Goal: Information Seeking & Learning: Learn about a topic

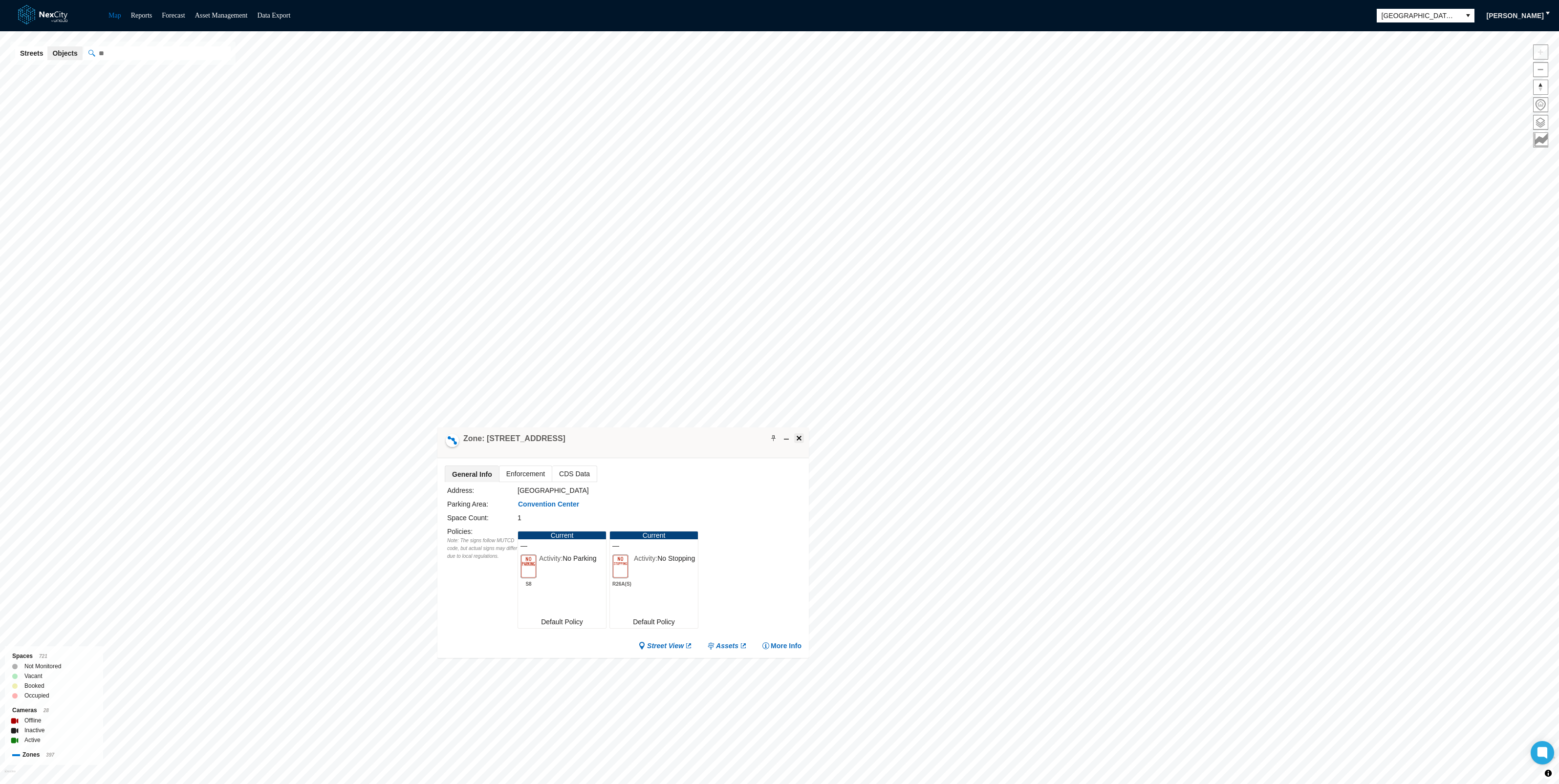
click at [797, 439] on span at bounding box center [800, 438] width 8 height 8
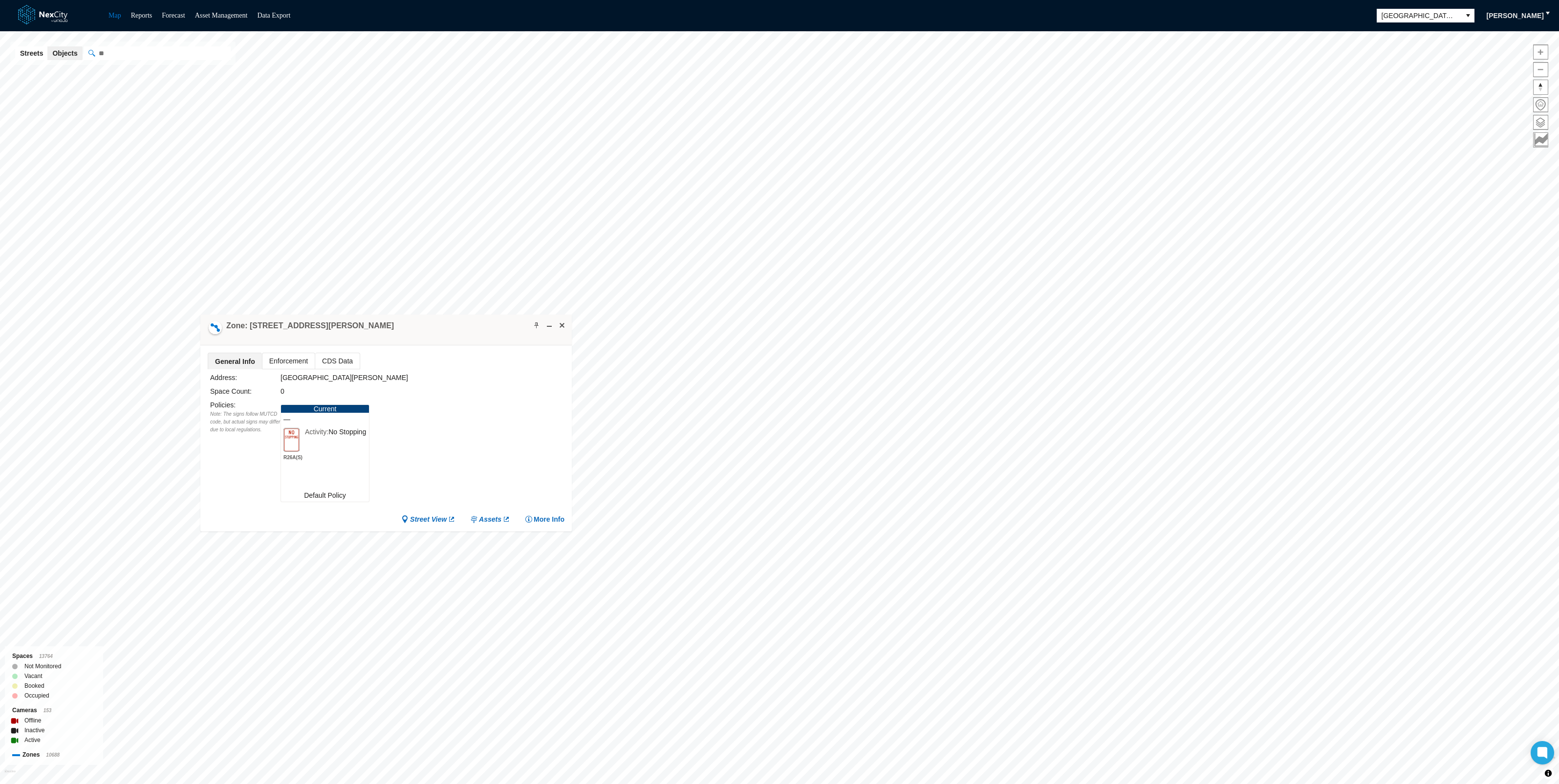
click at [329, 359] on span "CDS Data" at bounding box center [337, 361] width 45 height 16
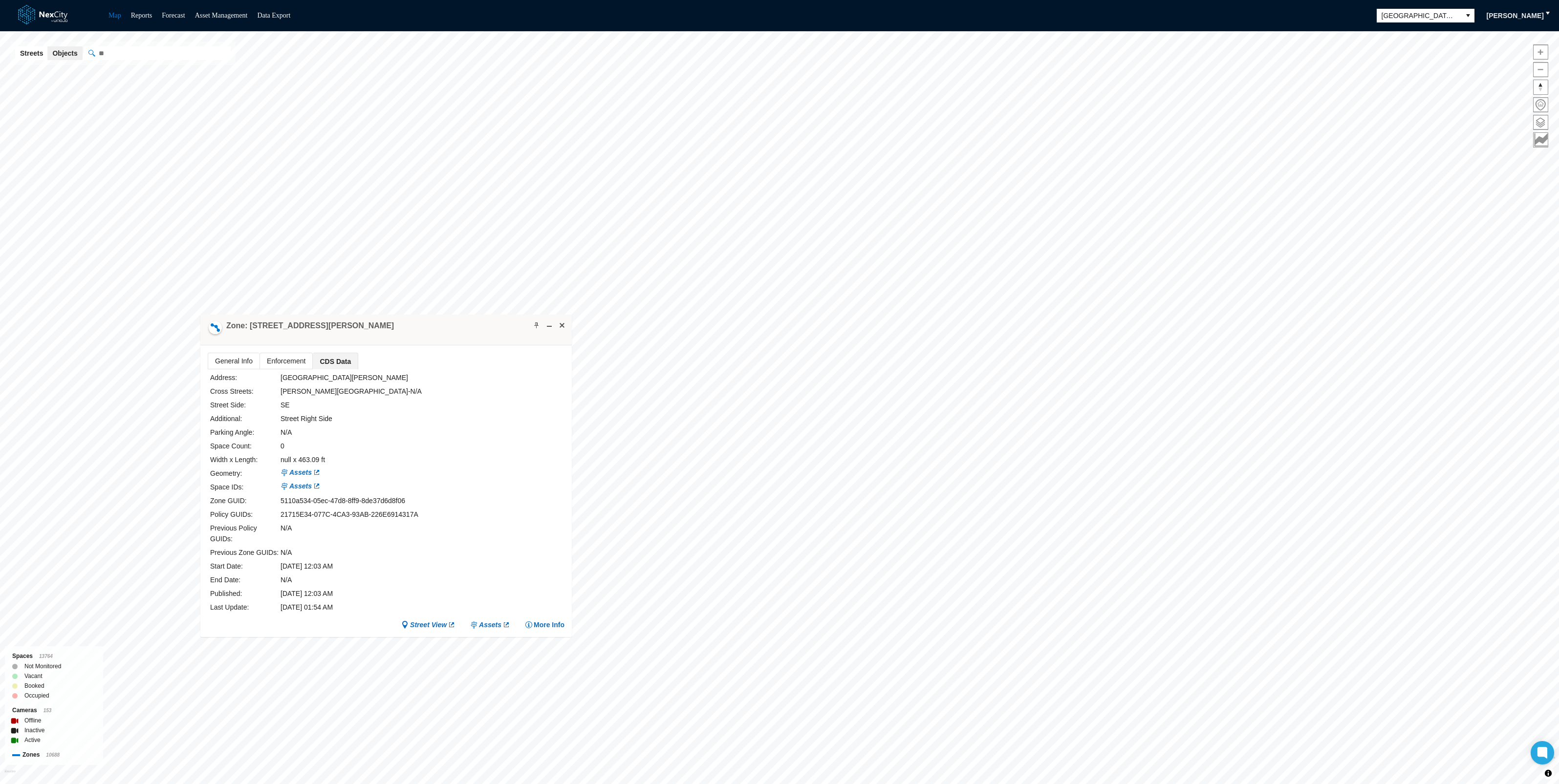
click at [284, 358] on span "Enforcement" at bounding box center [286, 361] width 52 height 16
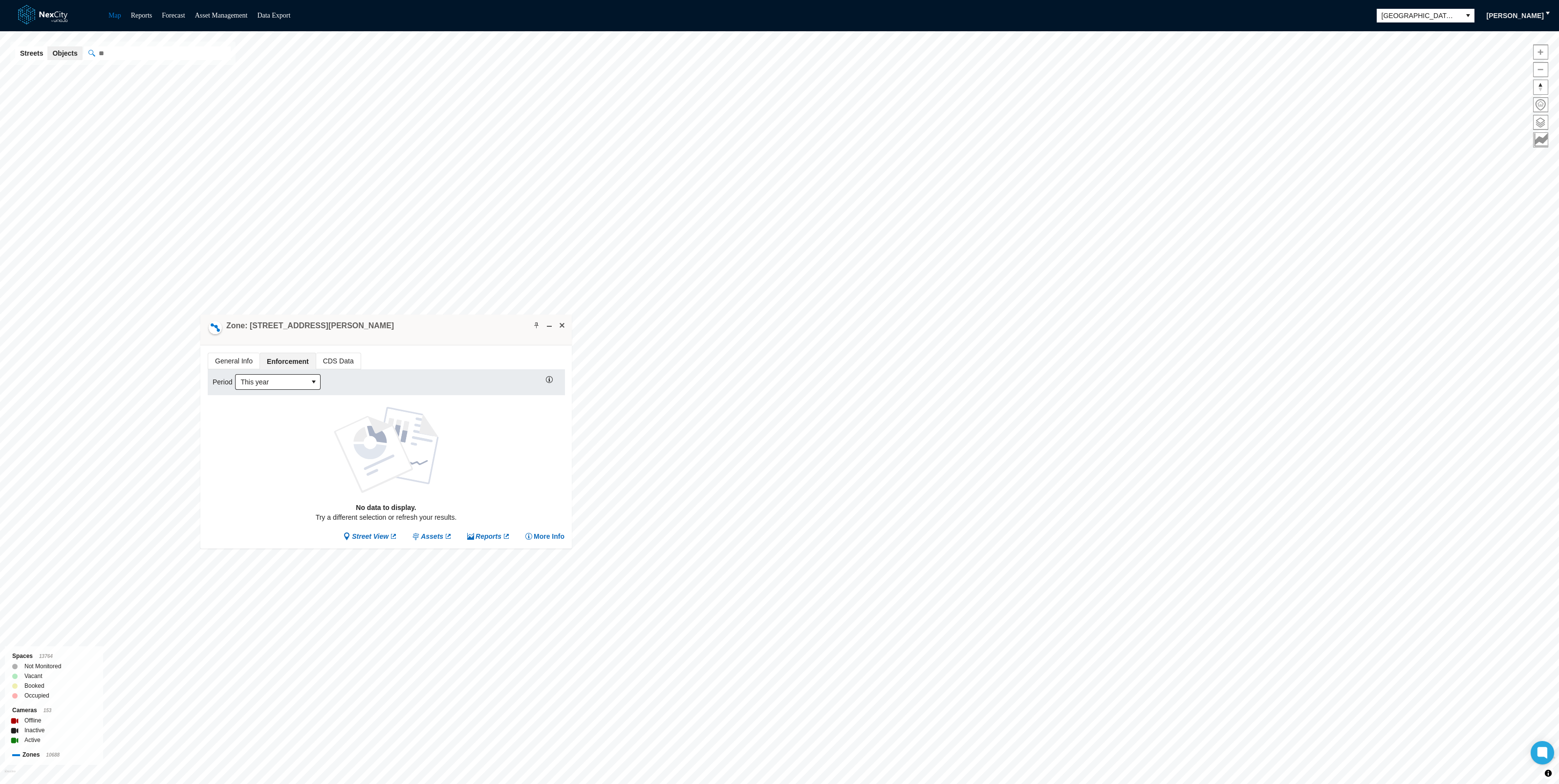
click at [226, 357] on span "General Info" at bounding box center [234, 361] width 51 height 16
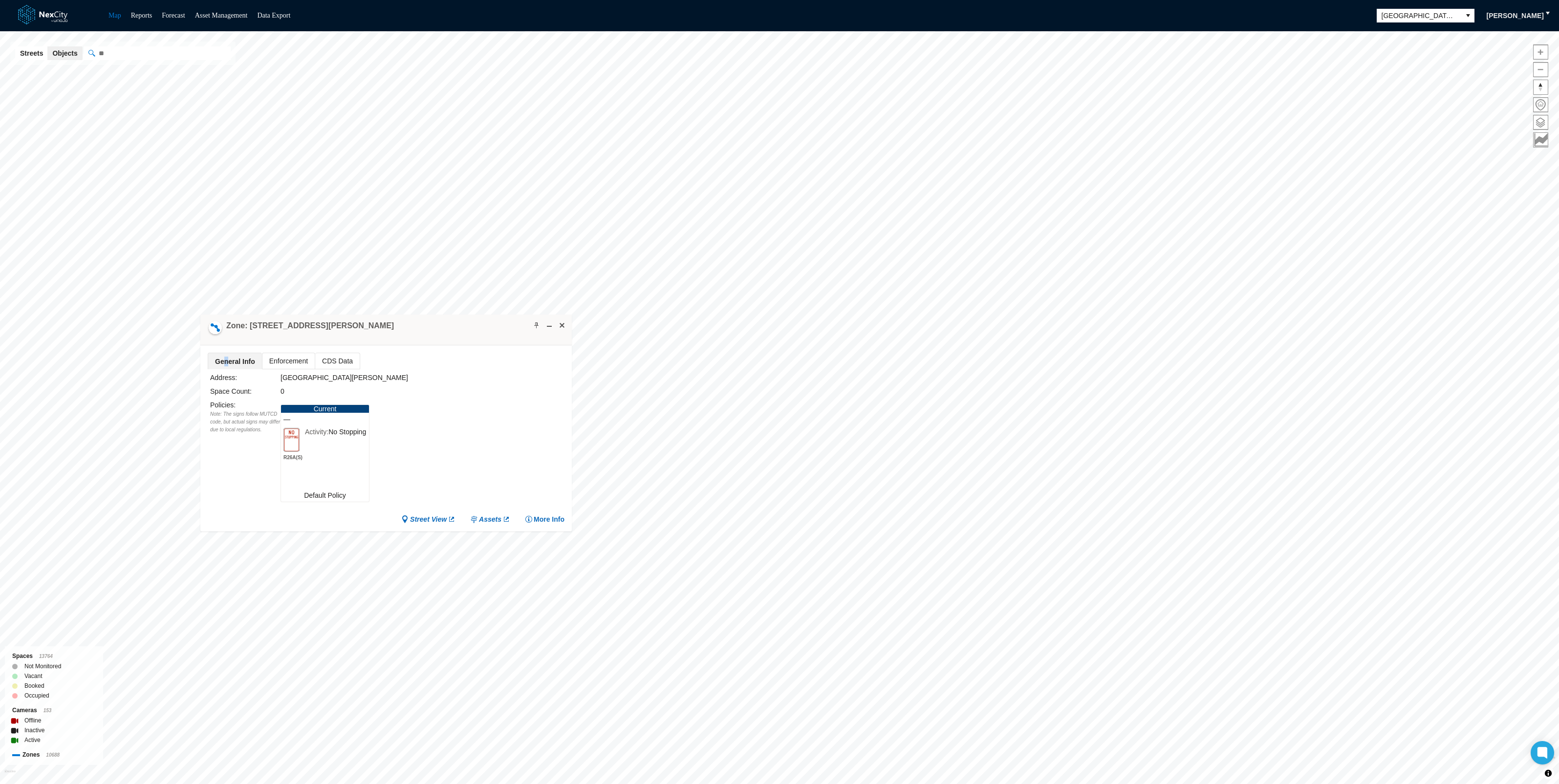
click at [226, 357] on span "General Info" at bounding box center [235, 361] width 54 height 16
click at [424, 330] on div "Zone: [STREET_ADDRESS][PERSON_NAME]" at bounding box center [386, 330] width 372 height 30
click at [566, 323] on button at bounding box center [562, 325] width 10 height 10
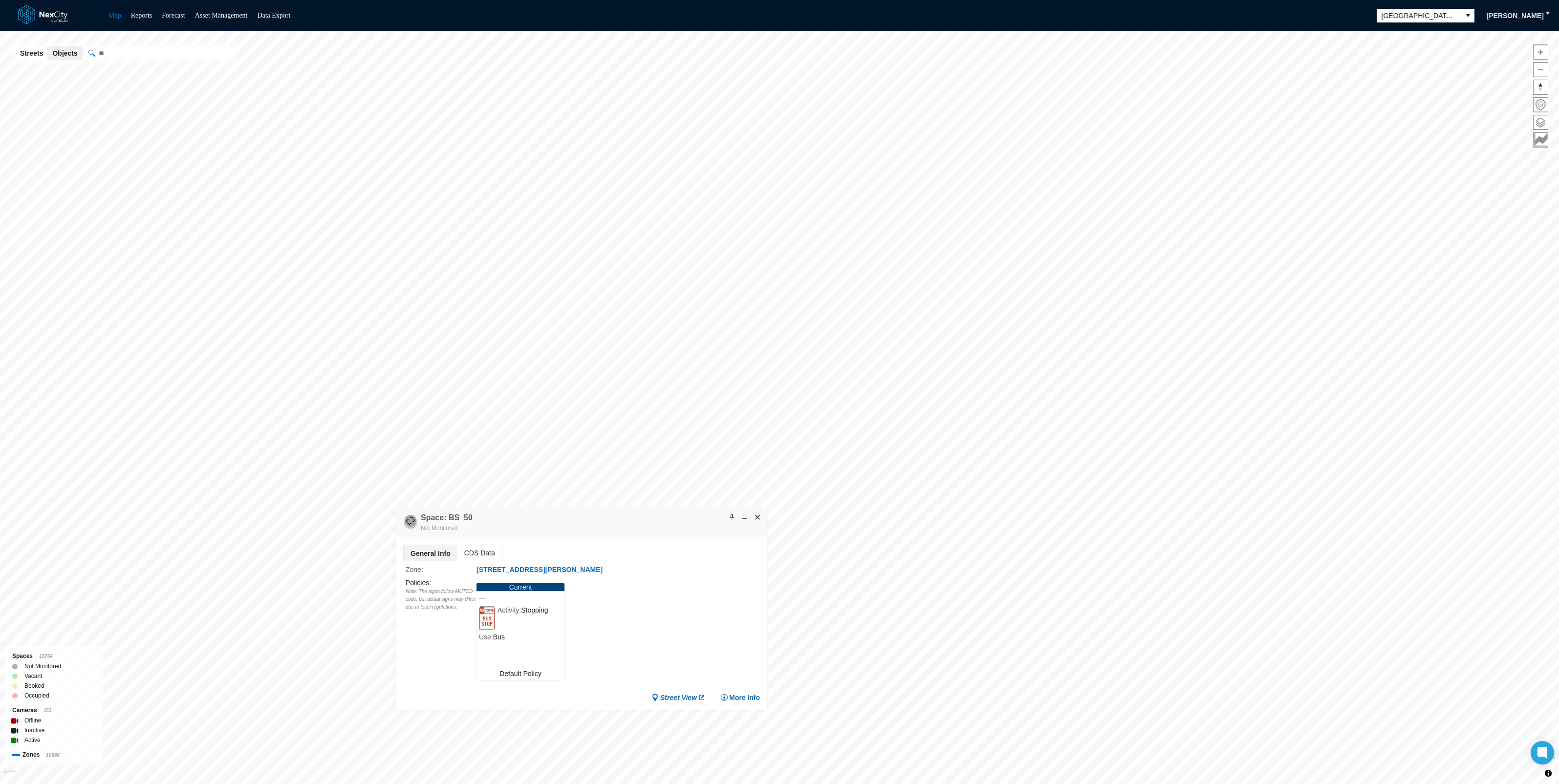
click at [472, 549] on span "CDS Data" at bounding box center [480, 553] width 45 height 16
click at [419, 549] on span "General Info" at bounding box center [429, 553] width 51 height 16
click at [758, 517] on span at bounding box center [758, 517] width 8 height 8
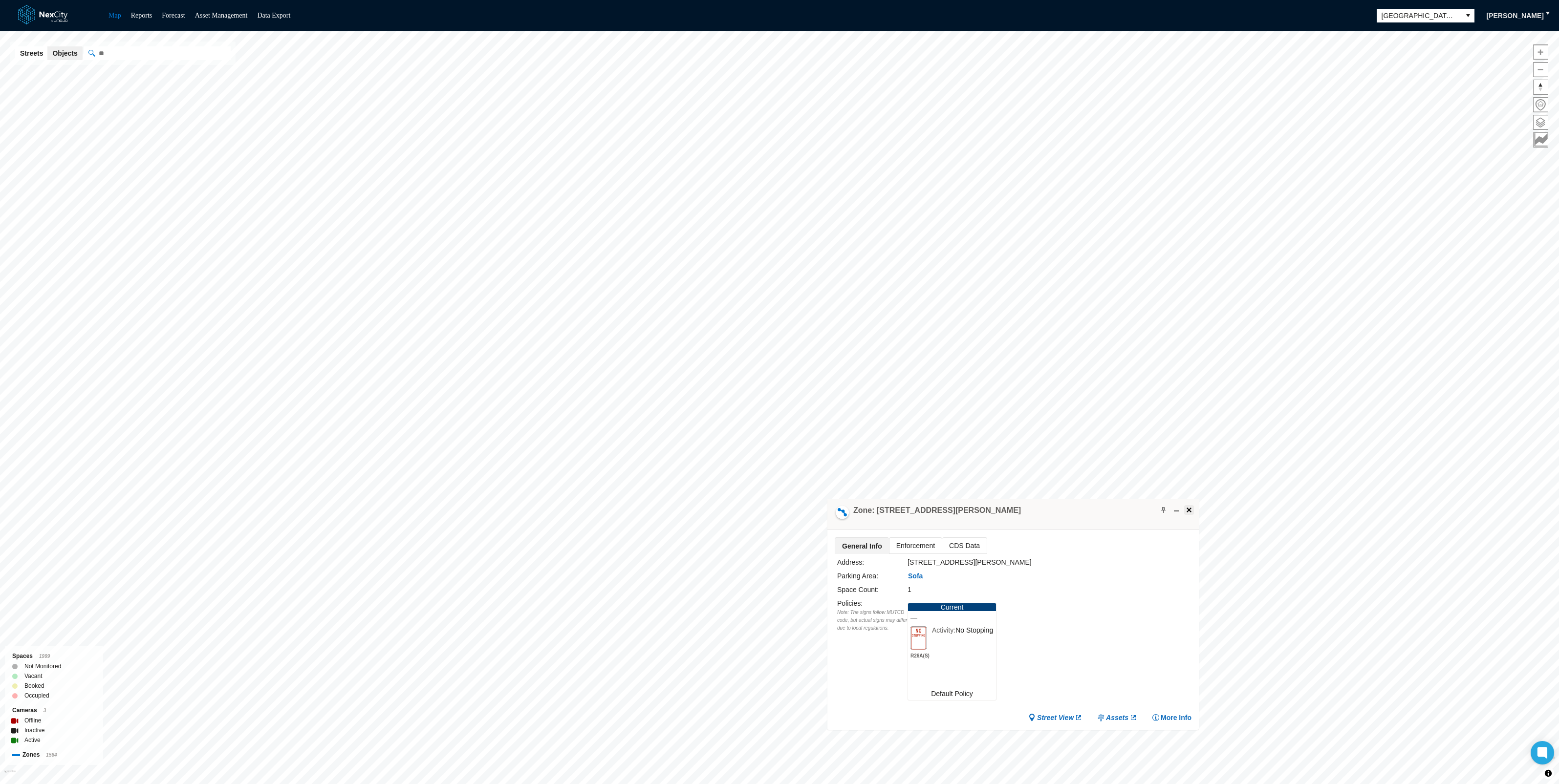
click at [1189, 512] on span at bounding box center [1189, 510] width 8 height 8
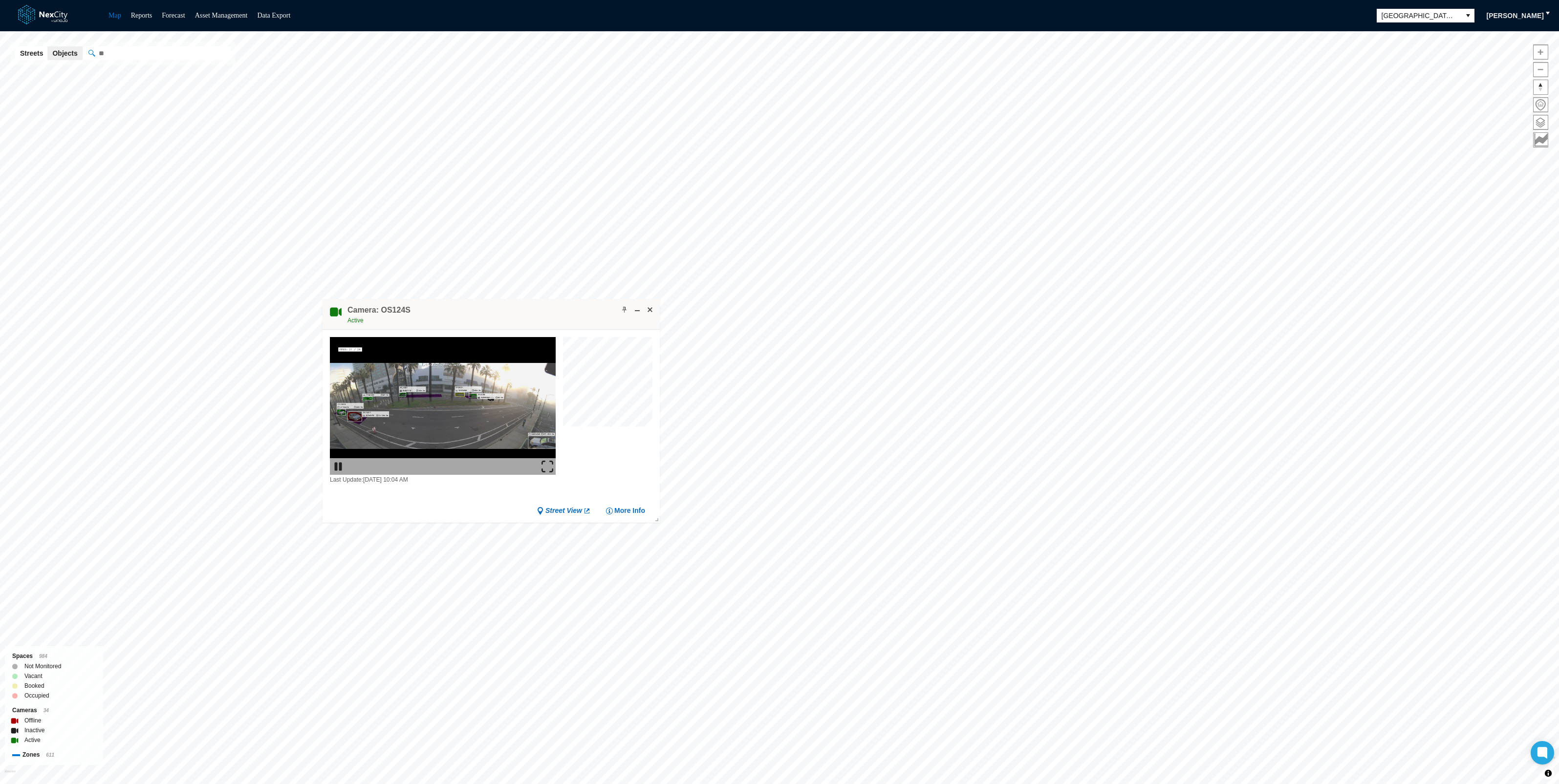
click at [545, 462] on img at bounding box center [547, 466] width 12 height 12
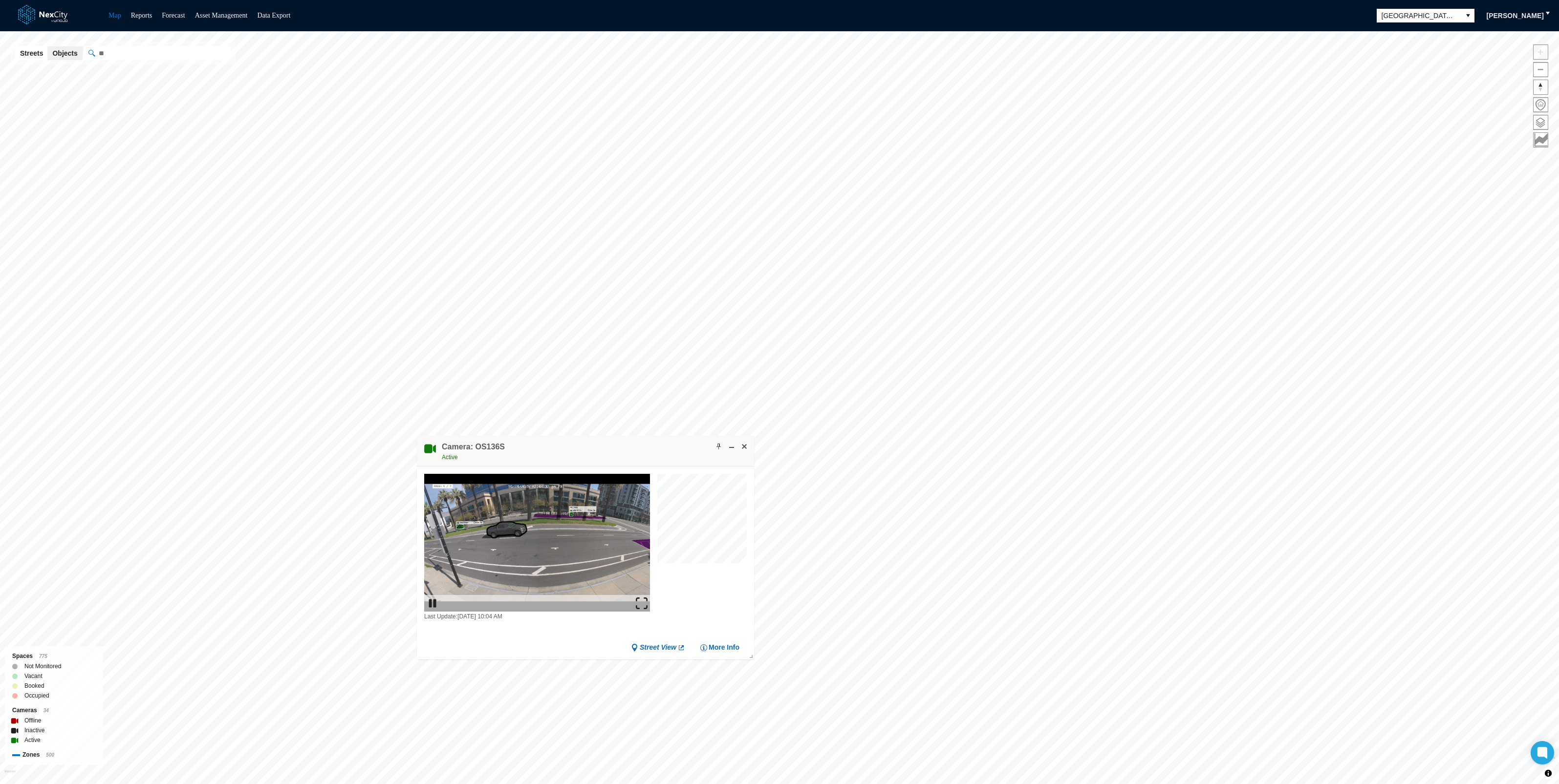
click at [647, 602] on img at bounding box center [642, 603] width 12 height 12
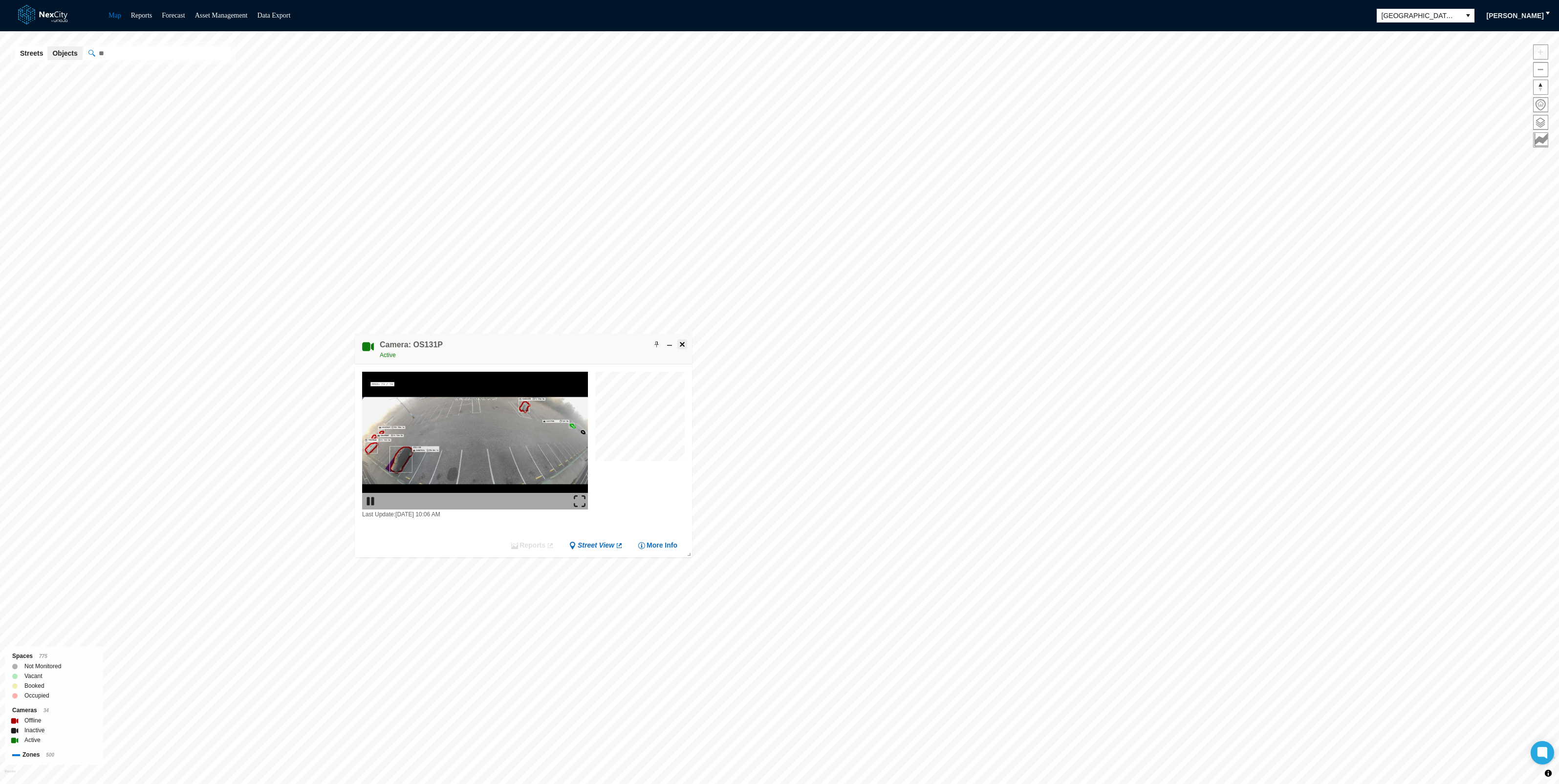
click at [679, 343] on span at bounding box center [683, 344] width 8 height 8
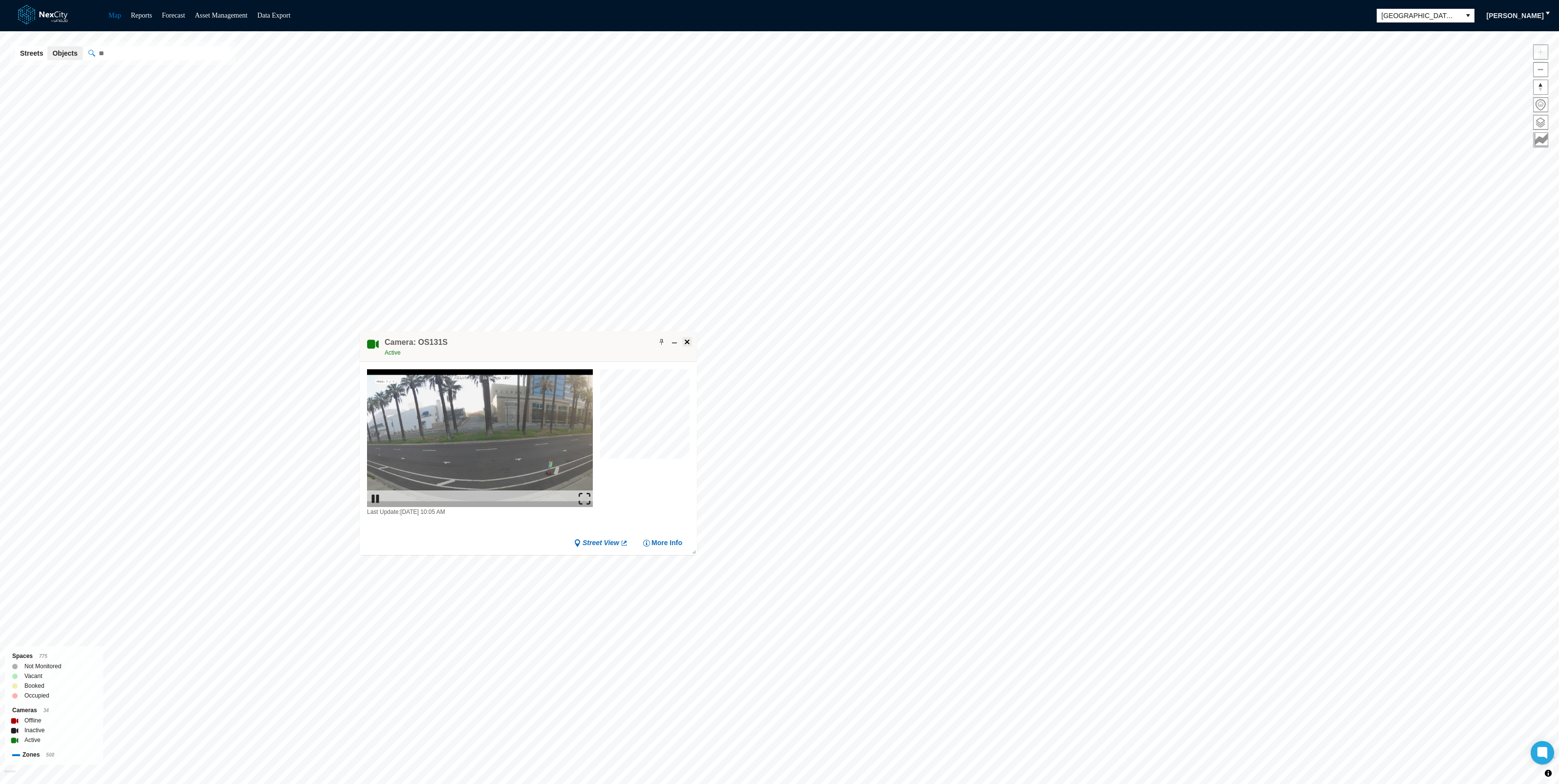
click at [687, 343] on span at bounding box center [687, 342] width 8 height 8
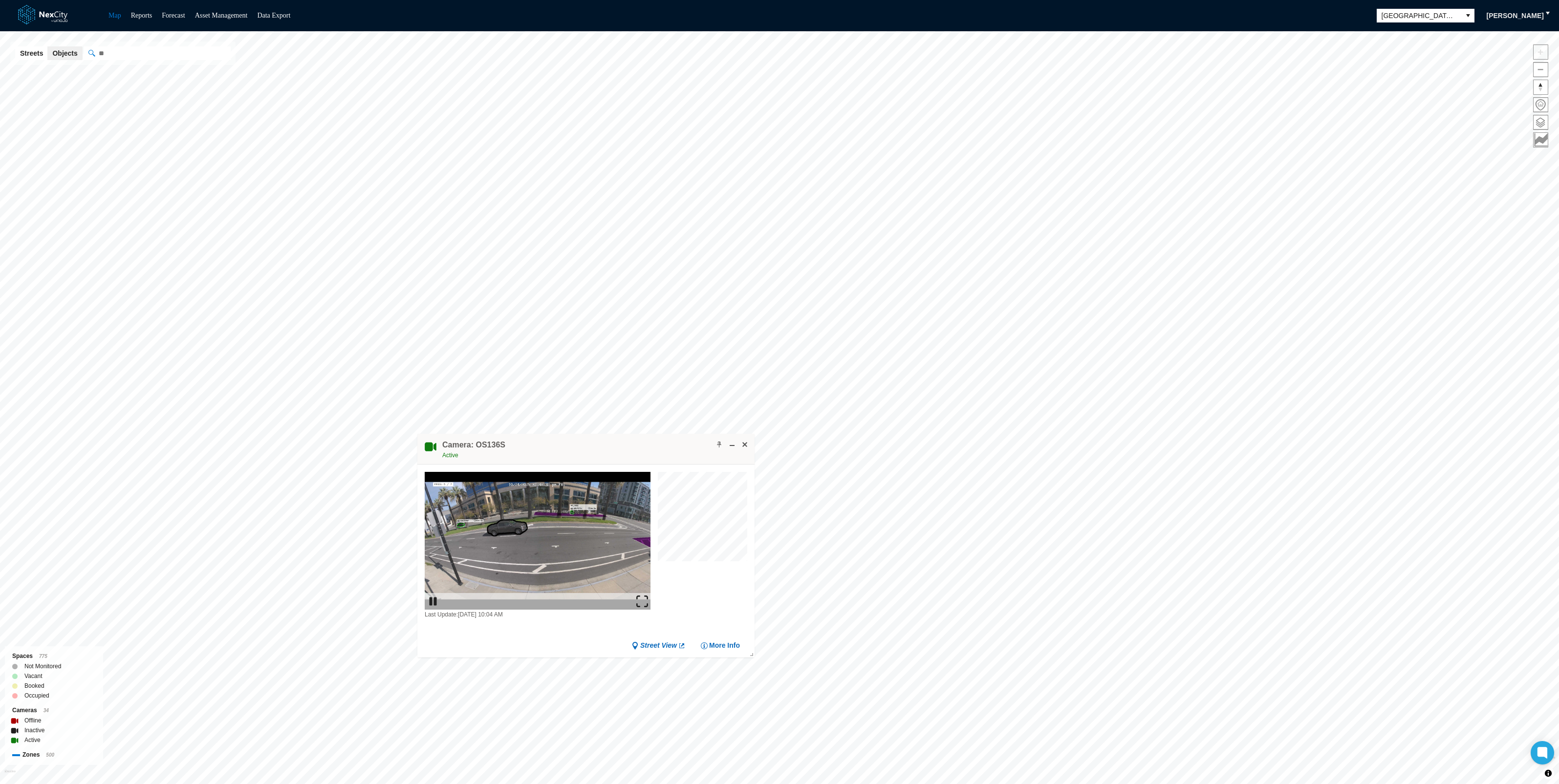
click at [643, 597] on img at bounding box center [642, 601] width 12 height 12
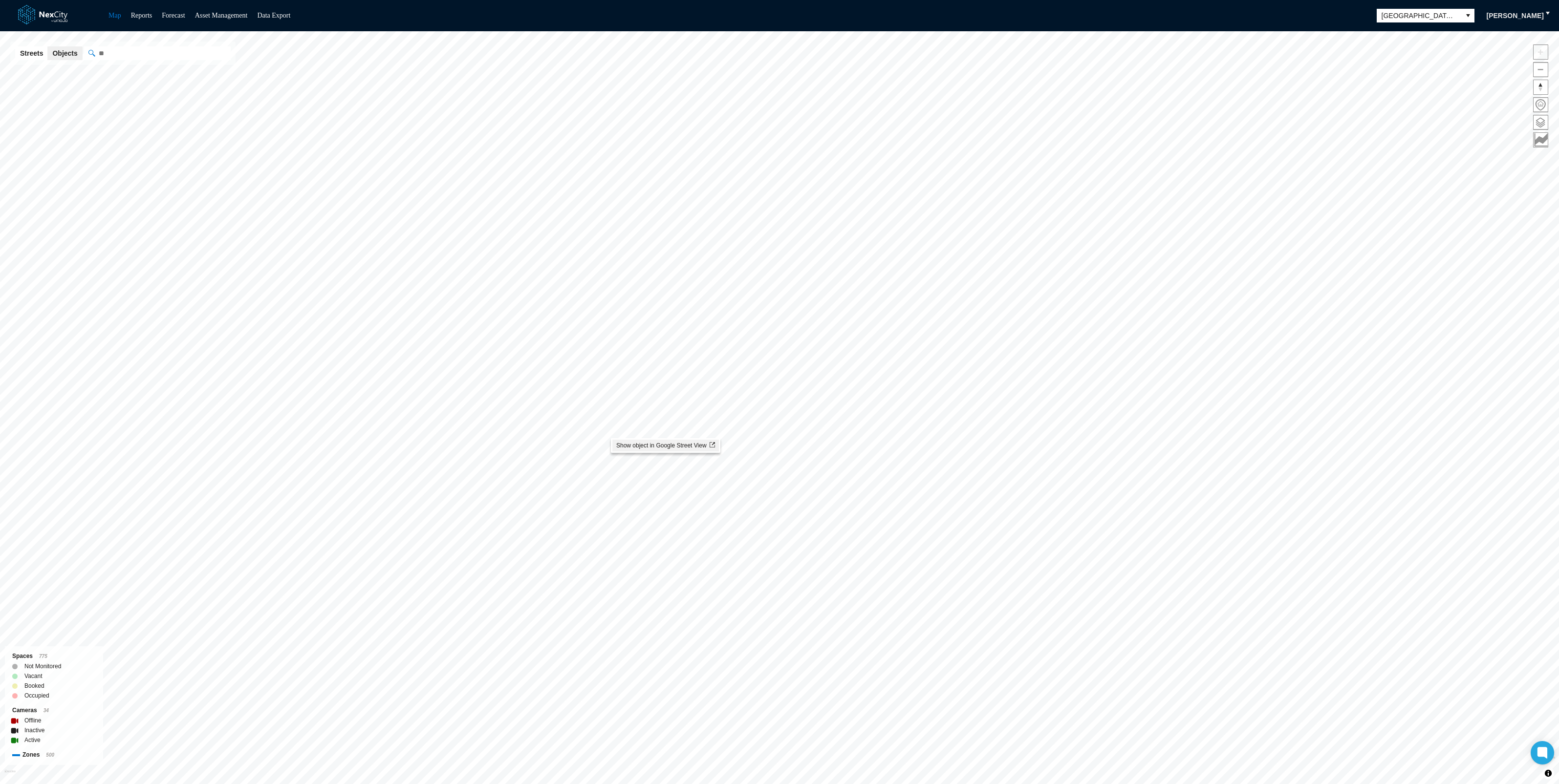
click at [624, 445] on span "Show object in Google Street View" at bounding box center [665, 445] width 99 height 7
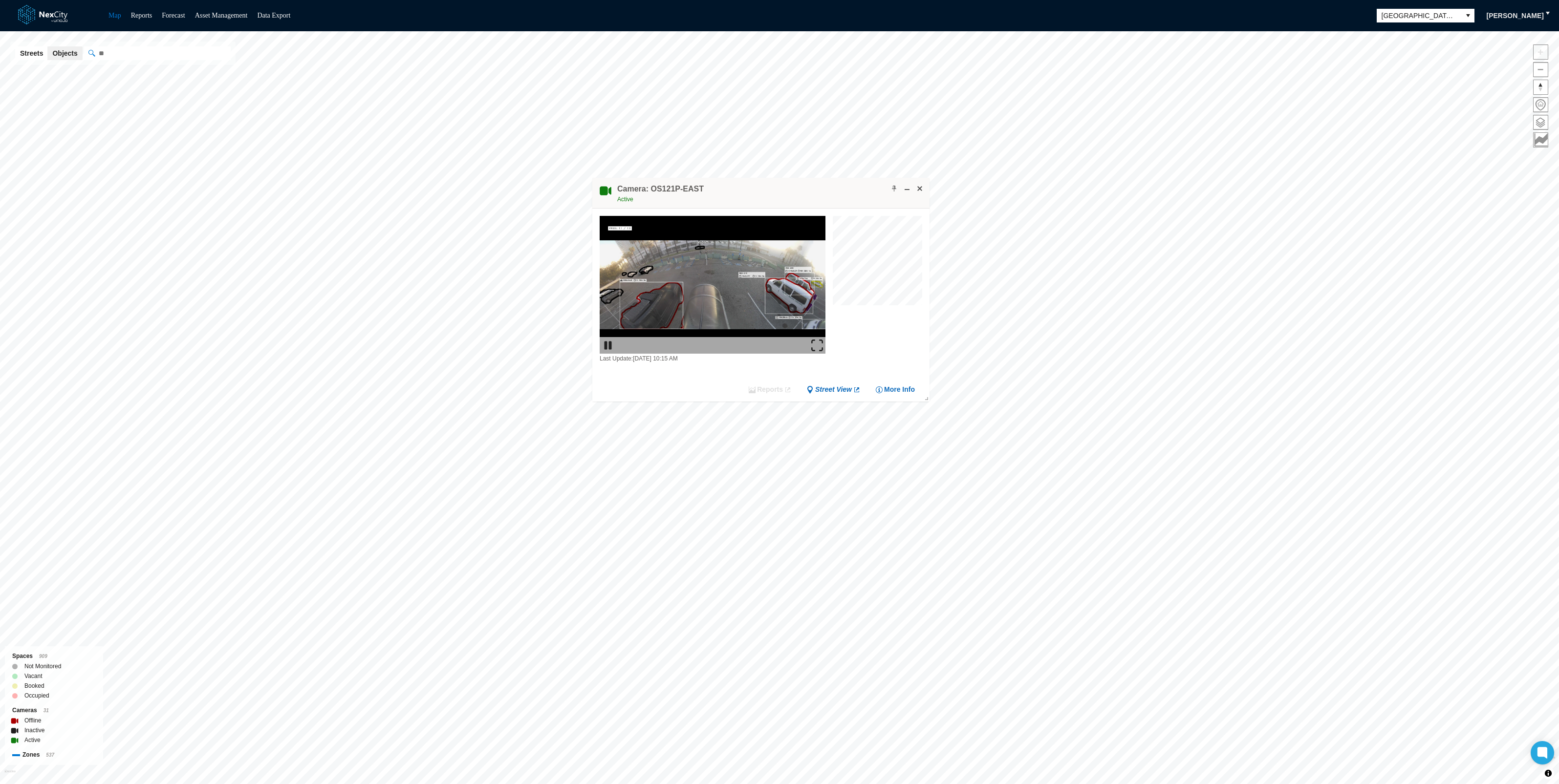
drag, startPoint x: 539, startPoint y: 308, endPoint x: 856, endPoint y: 193, distance: 337.2
click at [856, 193] on div "Camera: OS121P-EAST Active" at bounding box center [760, 193] width 337 height 30
click at [920, 186] on span at bounding box center [920, 189] width 8 height 8
